Goal: Find specific fact: Find specific fact

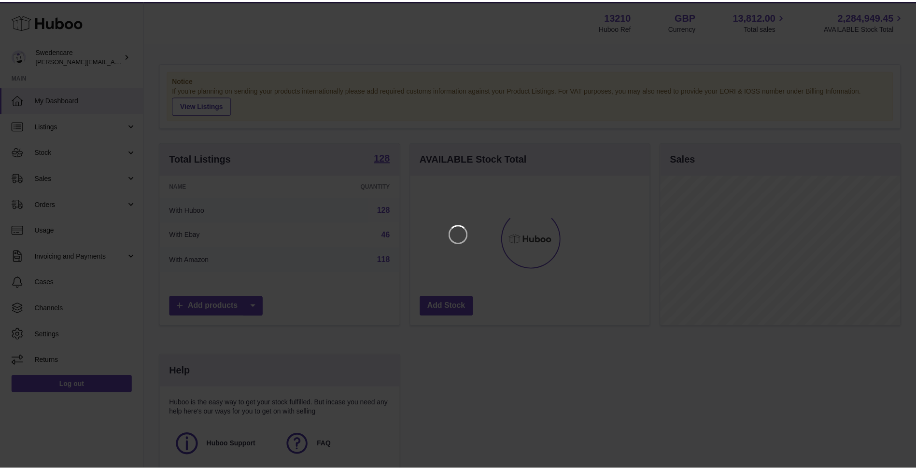
scroll to position [151, 241]
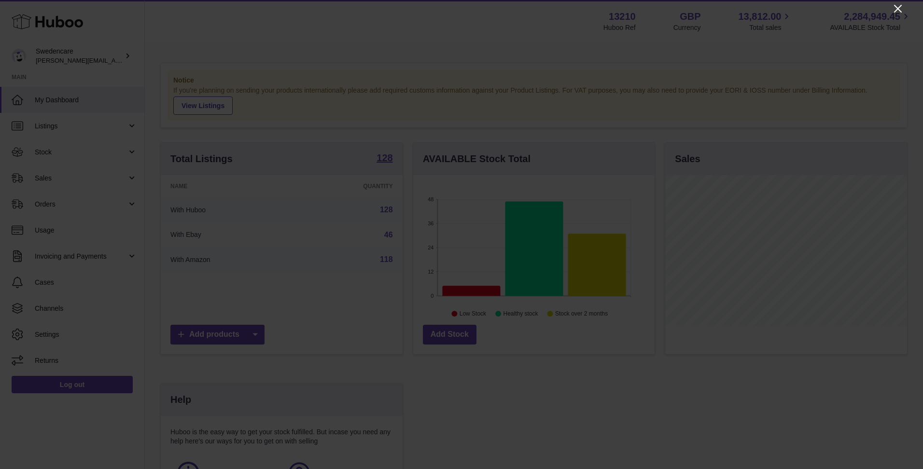
click at [900, 11] on icon "Close" at bounding box center [898, 9] width 8 height 8
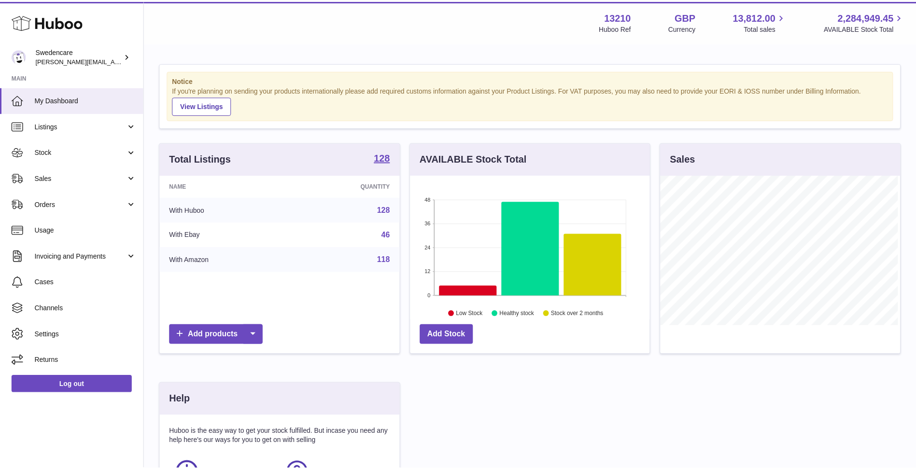
scroll to position [482481, 482393]
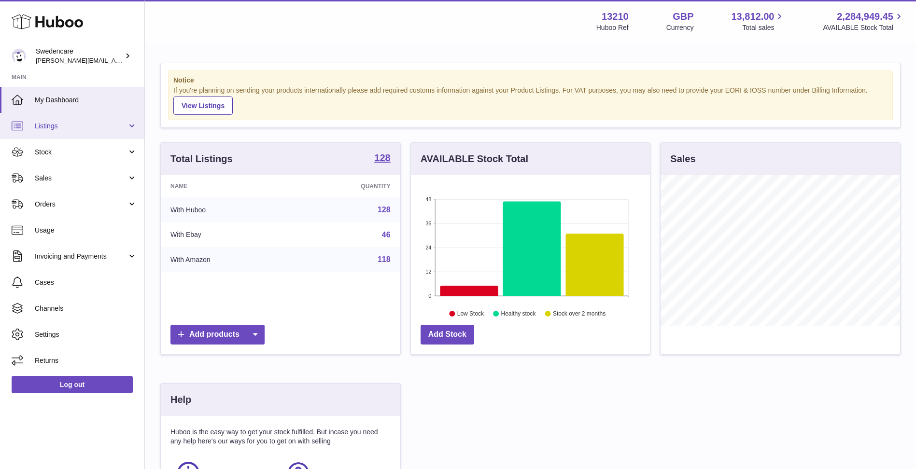
click at [89, 119] on link "Listings" at bounding box center [72, 126] width 144 height 26
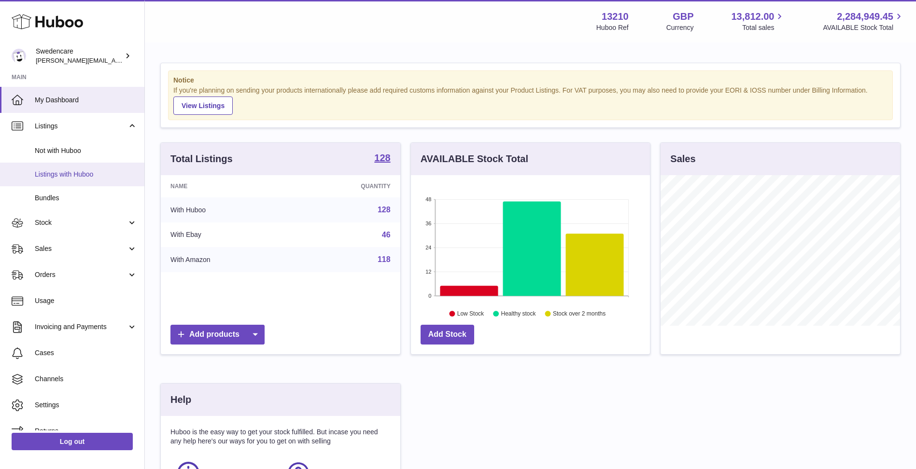
click at [99, 169] on link "Listings with Huboo" at bounding box center [72, 175] width 144 height 24
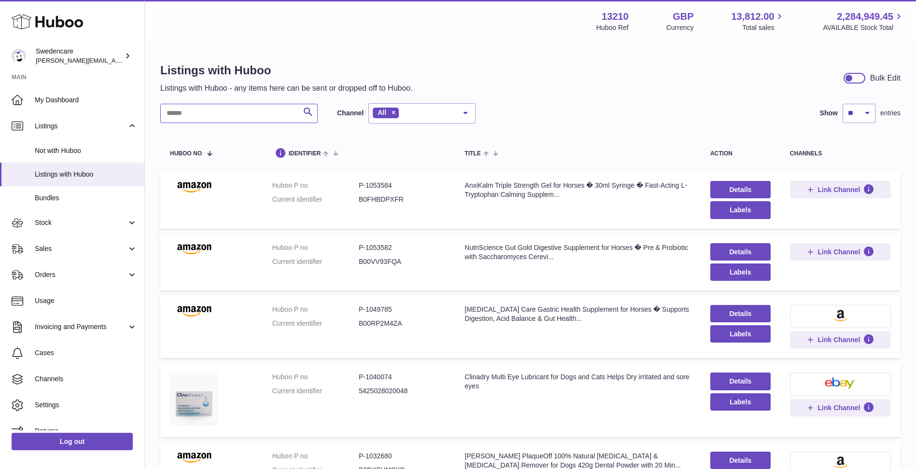
click at [229, 111] on input "text" at bounding box center [238, 113] width 157 height 19
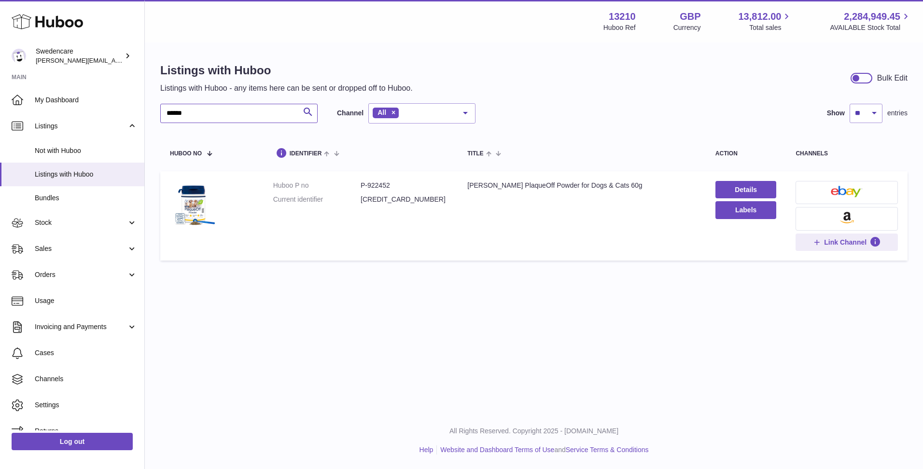
type input "******"
click at [403, 200] on dd "[CREDIT_CARD_NUMBER]" at bounding box center [404, 199] width 87 height 9
copy dd "[CREDIT_CARD_NUMBER]"
